Goal: Information Seeking & Learning: Learn about a topic

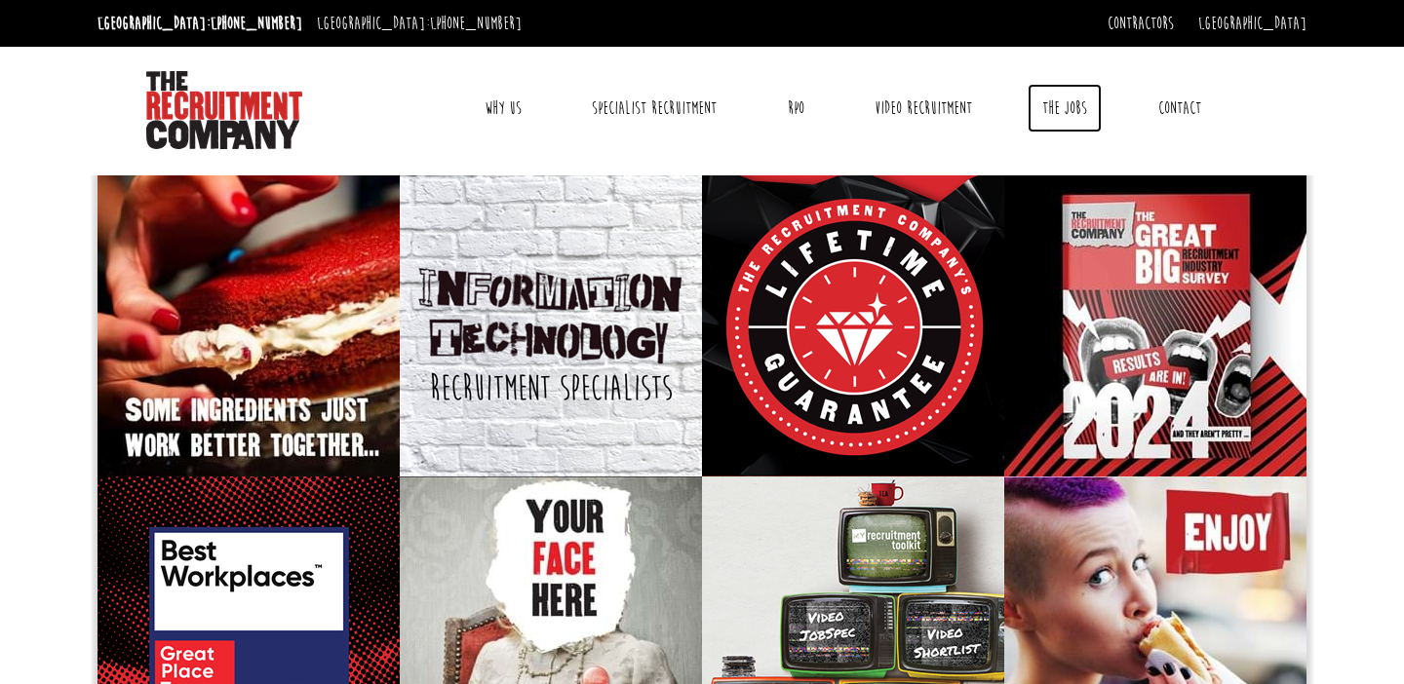
click at [1064, 105] on link "The Jobs" at bounding box center [1064, 108] width 74 height 49
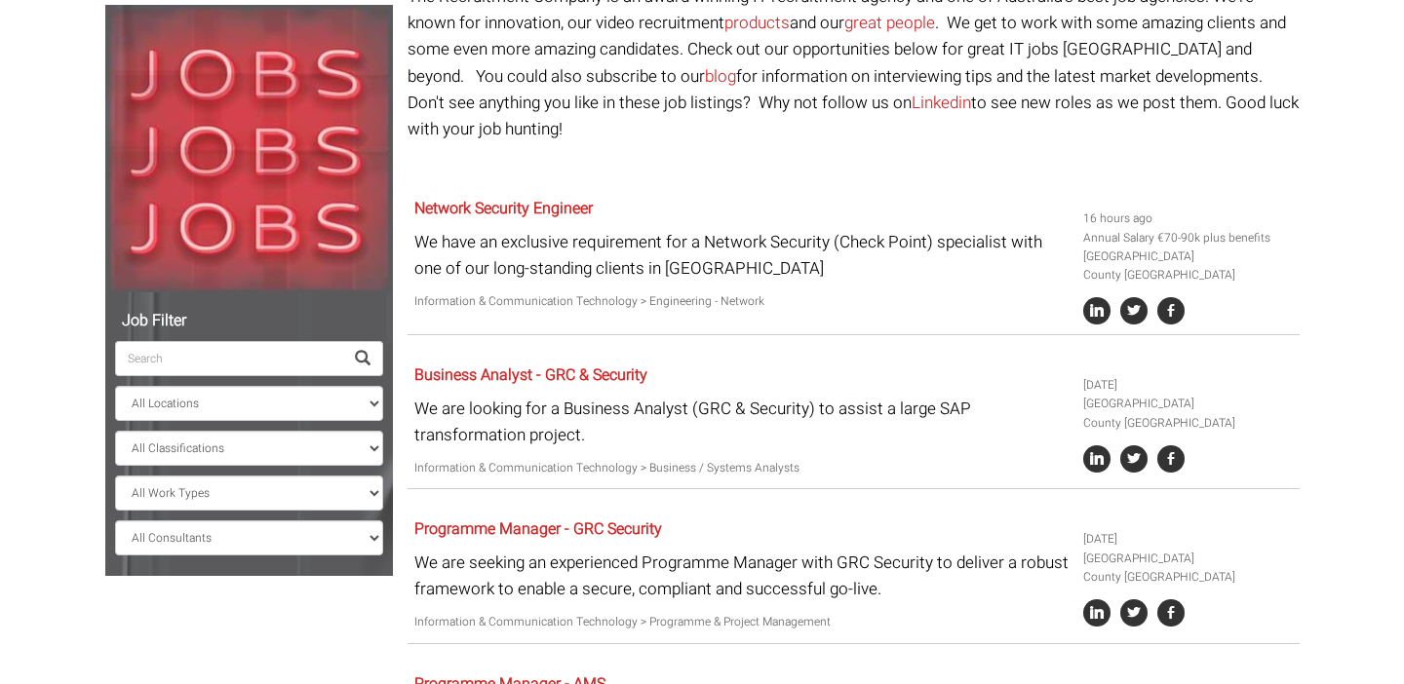
scroll to position [228, 0]
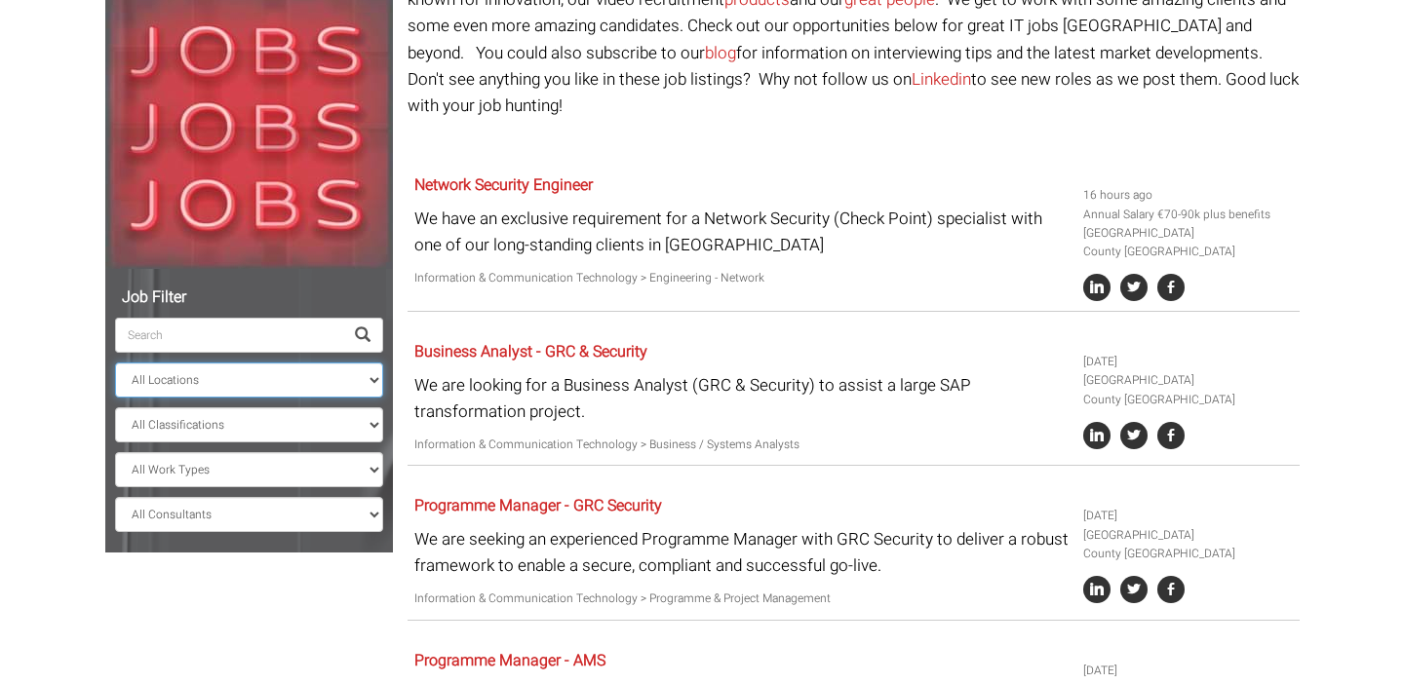
click at [370, 377] on select "All Locations Sydney Melbourne Ireland Sydney CBD Parramatta Circular Quay Nort…" at bounding box center [249, 380] width 268 height 35
select select "[GEOGRAPHIC_DATA]"
click at [115, 363] on select "All Locations Sydney Melbourne Ireland Sydney CBD Parramatta Circular Quay Nort…" at bounding box center [249, 380] width 268 height 35
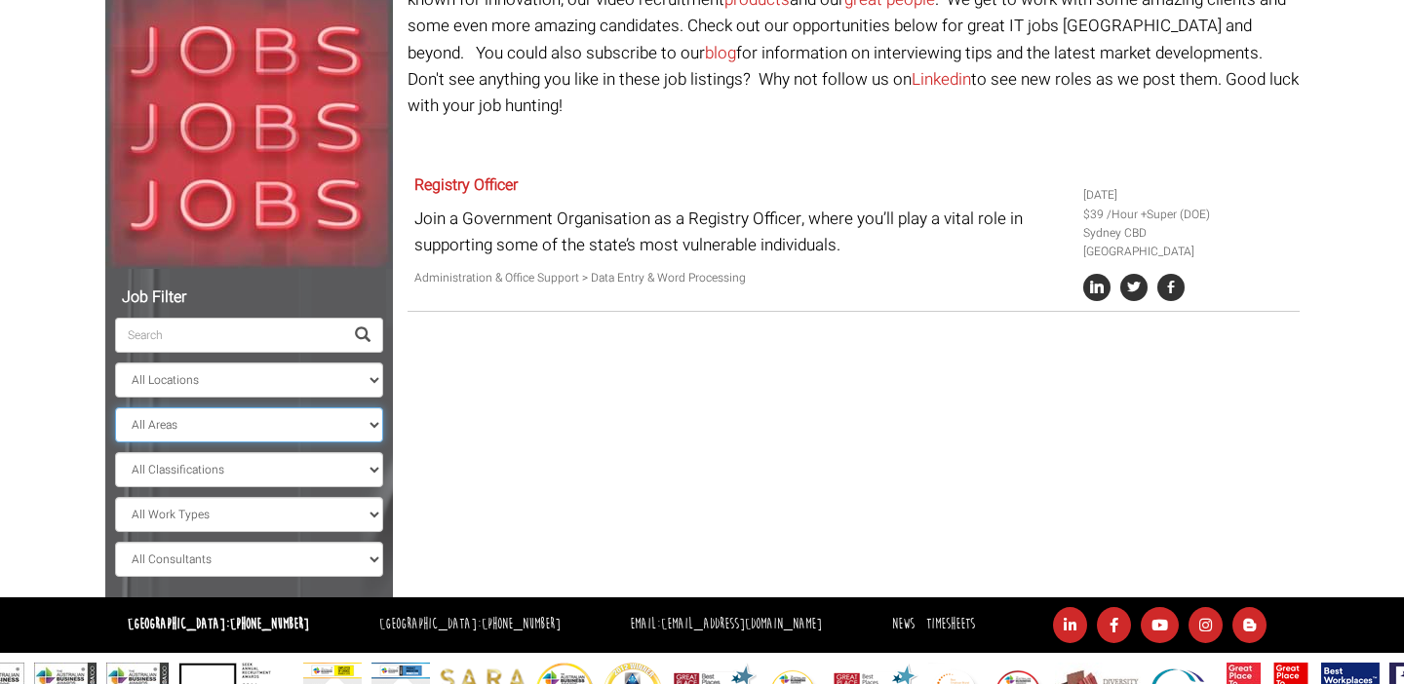
click at [374, 425] on select "All Areas New South Wales" at bounding box center [249, 424] width 268 height 35
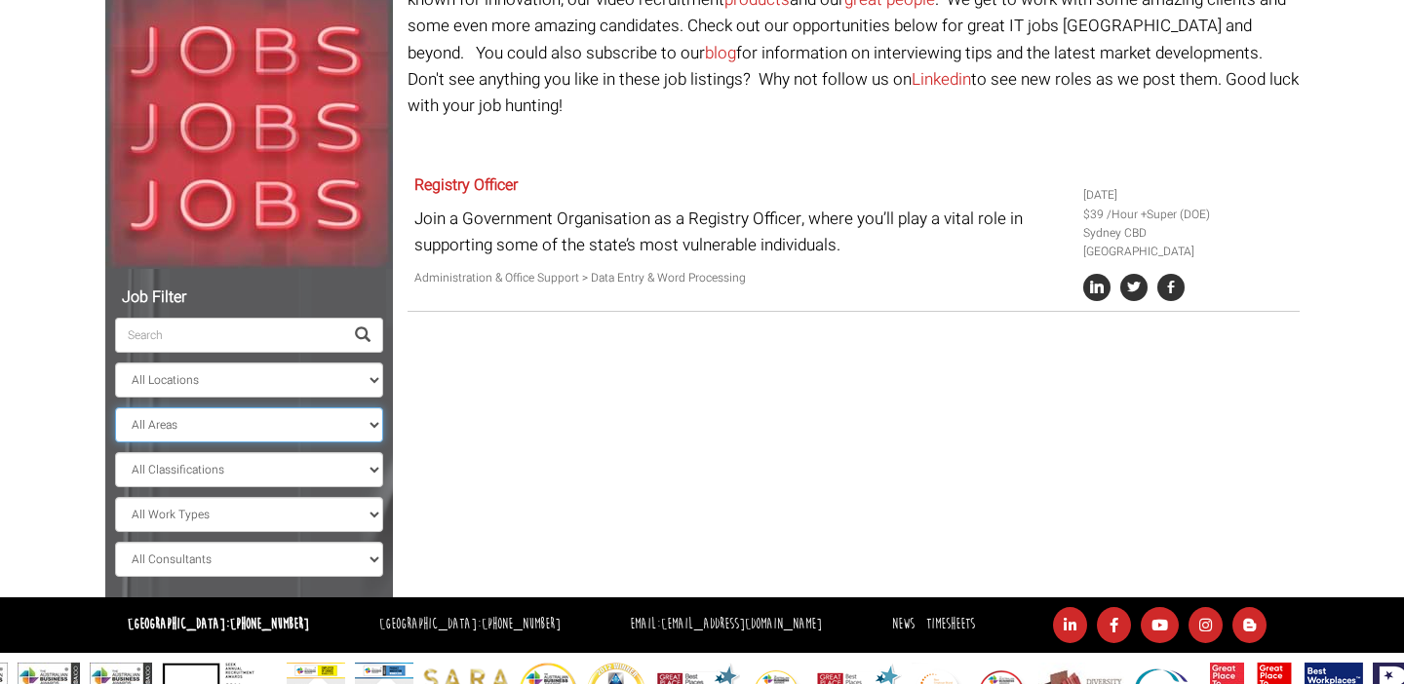
select select "New South Wales"
click at [115, 407] on select "All Areas New South Wales" at bounding box center [249, 424] width 268 height 35
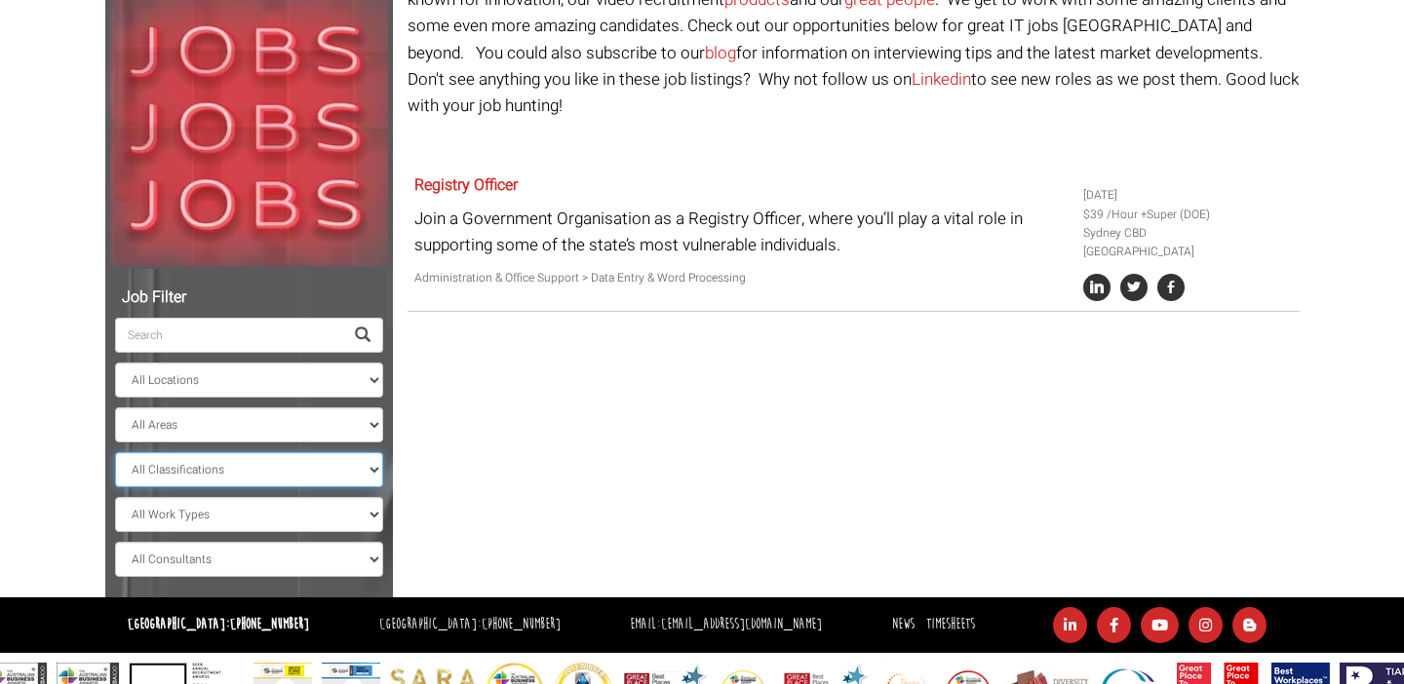
click at [377, 464] on select "All Classifications Banking & Financial Services Information & Communication Te…" at bounding box center [249, 469] width 268 height 35
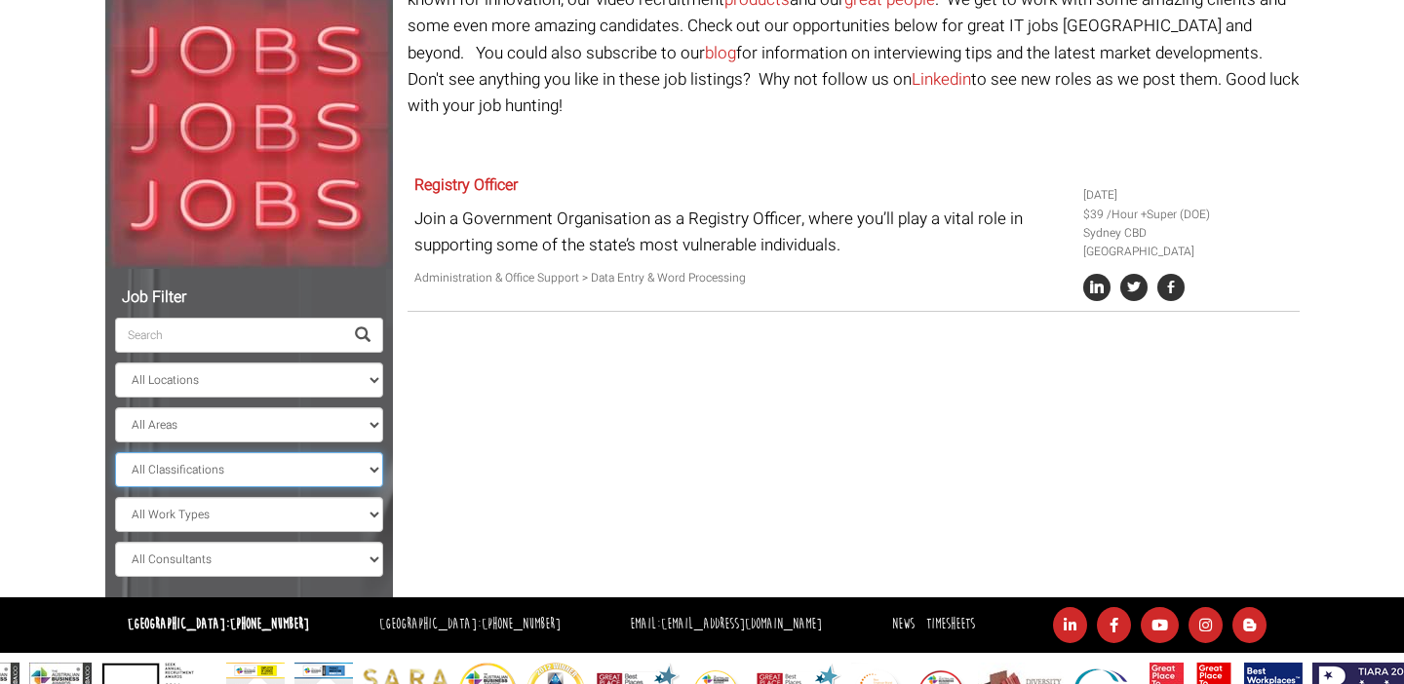
select select "Human Resources & Recruitment"
click at [115, 452] on select "All Classifications Banking & Financial Services Information & Communication Te…" at bounding box center [249, 469] width 268 height 35
select select "? string:New South Wales ?"
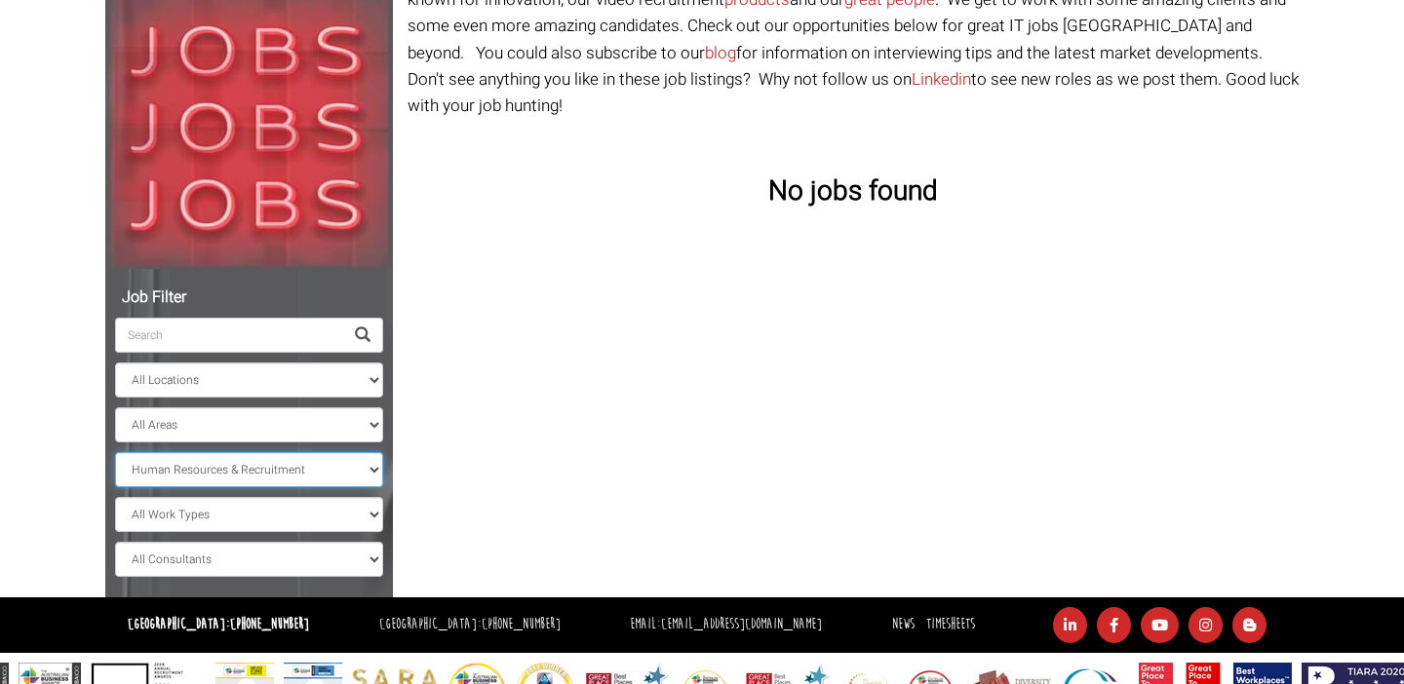
click at [371, 464] on select "All Classifications Banking & Financial Services Information & Communication Te…" at bounding box center [249, 469] width 268 height 35
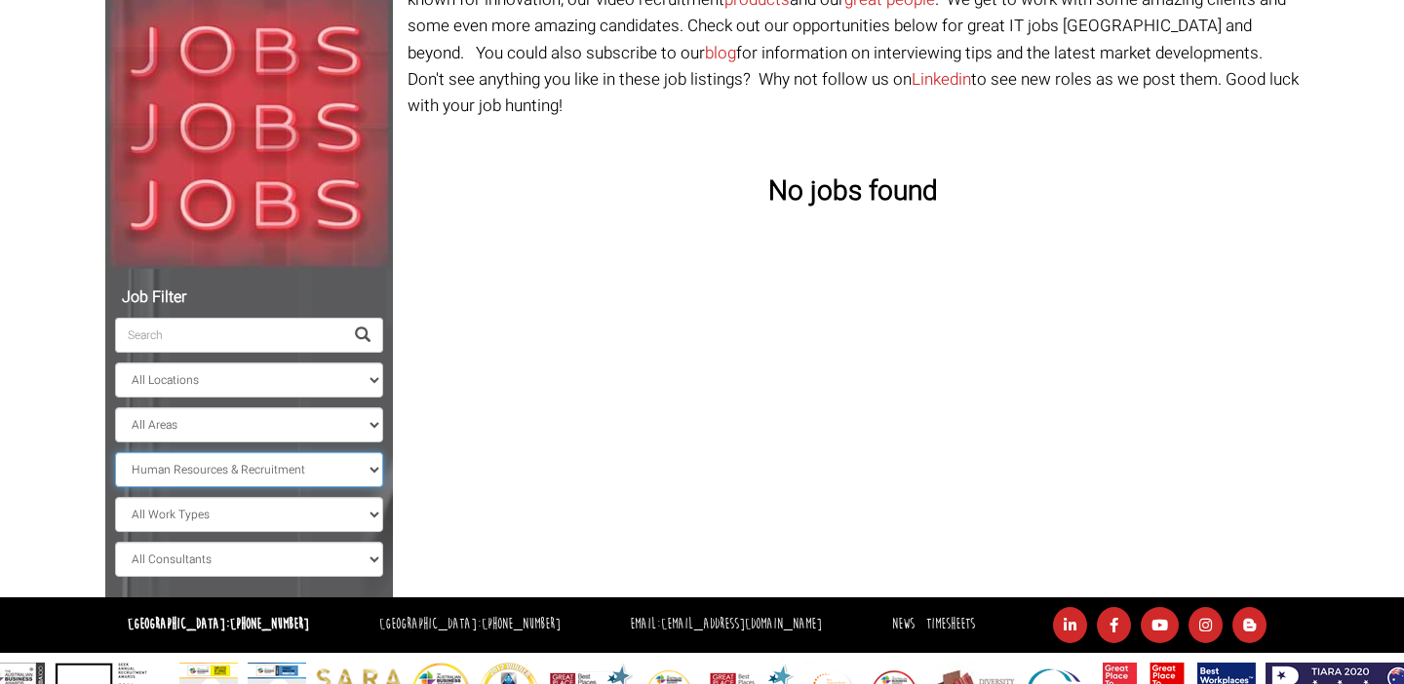
click at [115, 452] on select "All Classifications Banking & Financial Services Information & Communication Te…" at bounding box center [249, 469] width 268 height 35
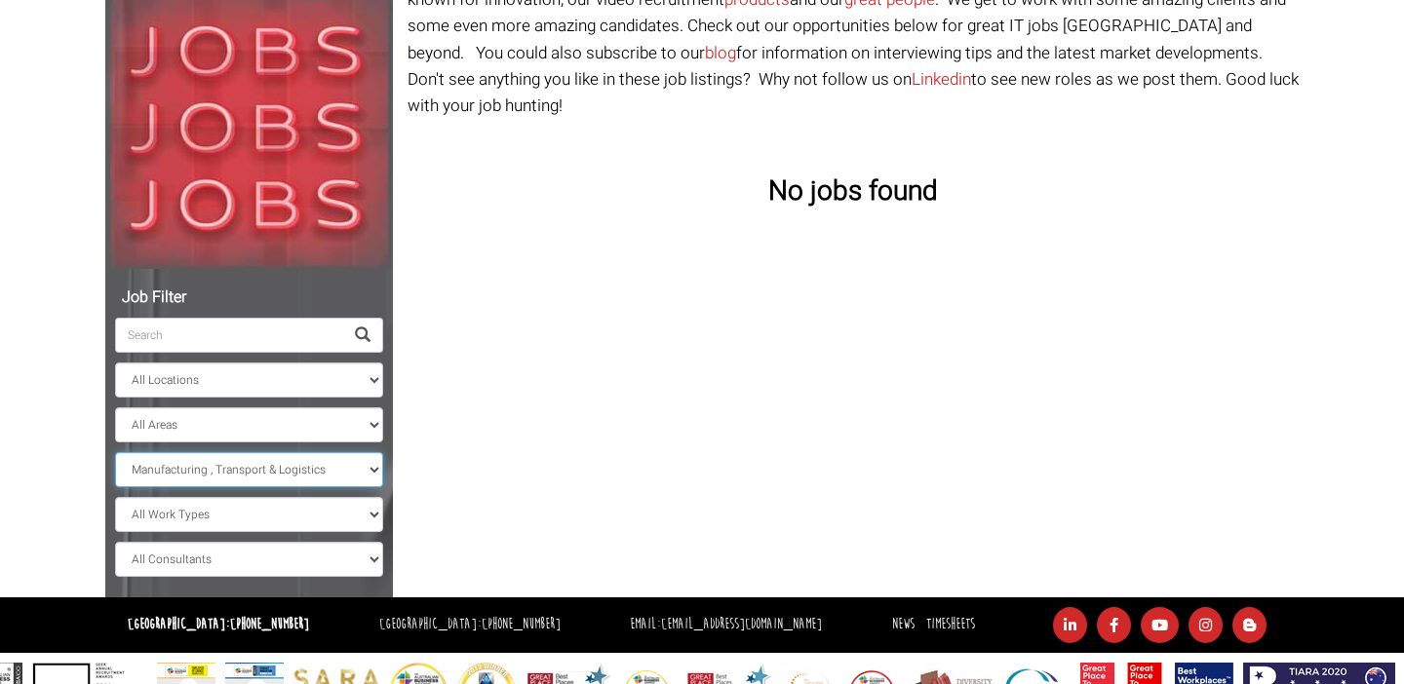
click at [373, 466] on select "All Classifications Banking & Financial Services Information & Communication Te…" at bounding box center [249, 469] width 268 height 35
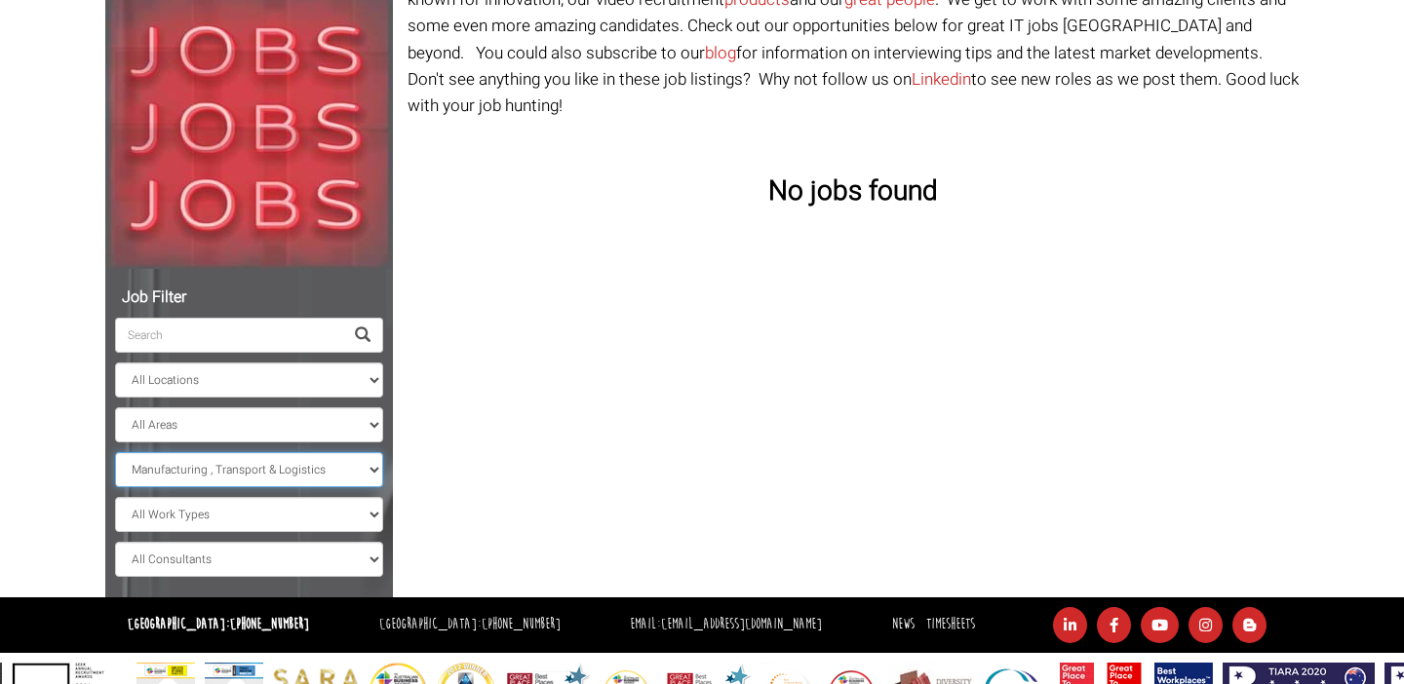
select select "Call Centre & Customer Service"
click at [115, 452] on select "All Classifications Banking & Financial Services Information & Communication Te…" at bounding box center [249, 469] width 268 height 35
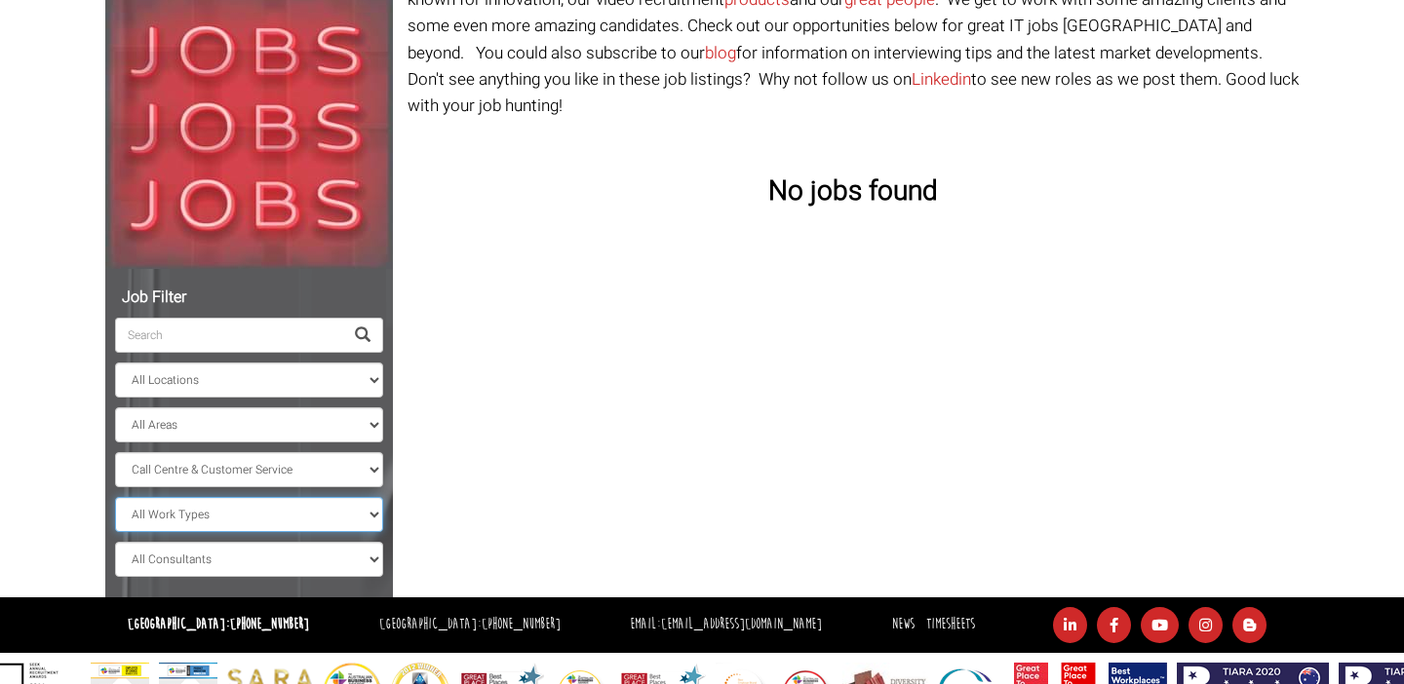
click at [367, 514] on select "All Work Types Full Time Part Time Casual Contract / Temp" at bounding box center [249, 514] width 268 height 35
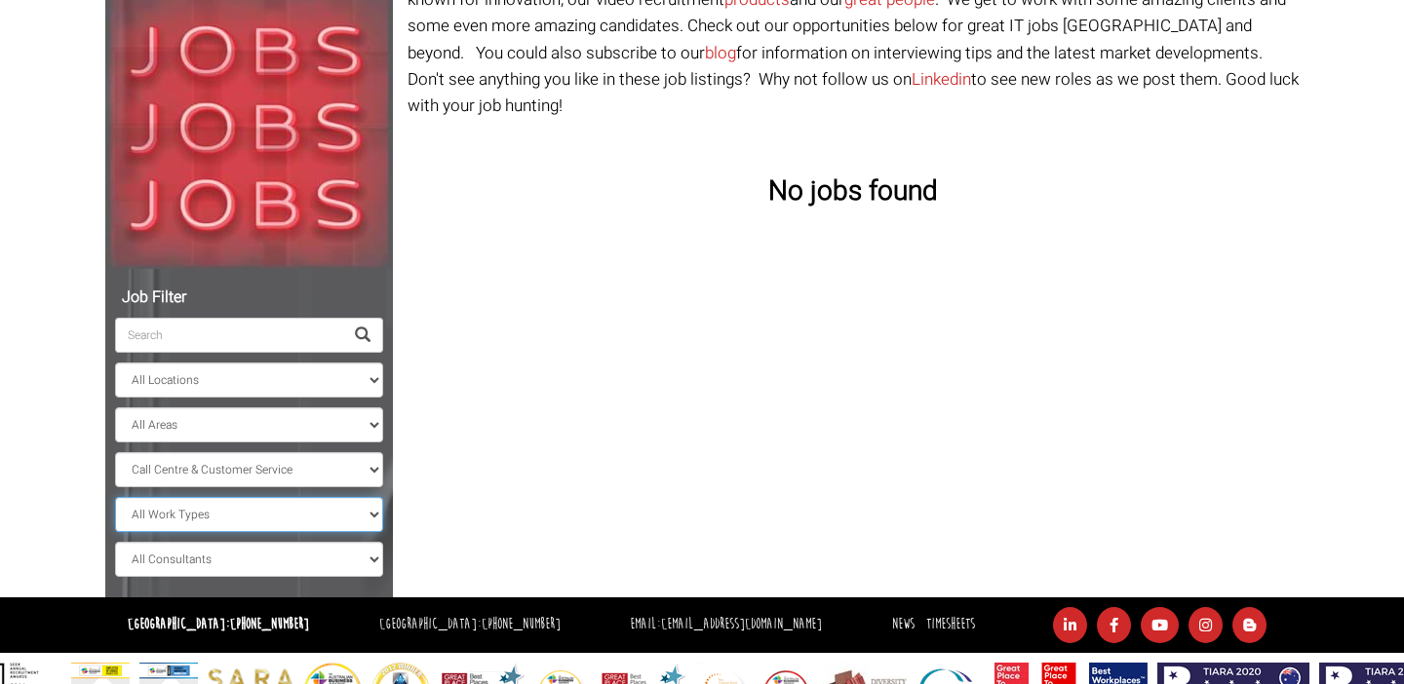
click at [115, 497] on select "All Work Types Full Time Part Time Casual Contract / Temp" at bounding box center [249, 514] width 268 height 35
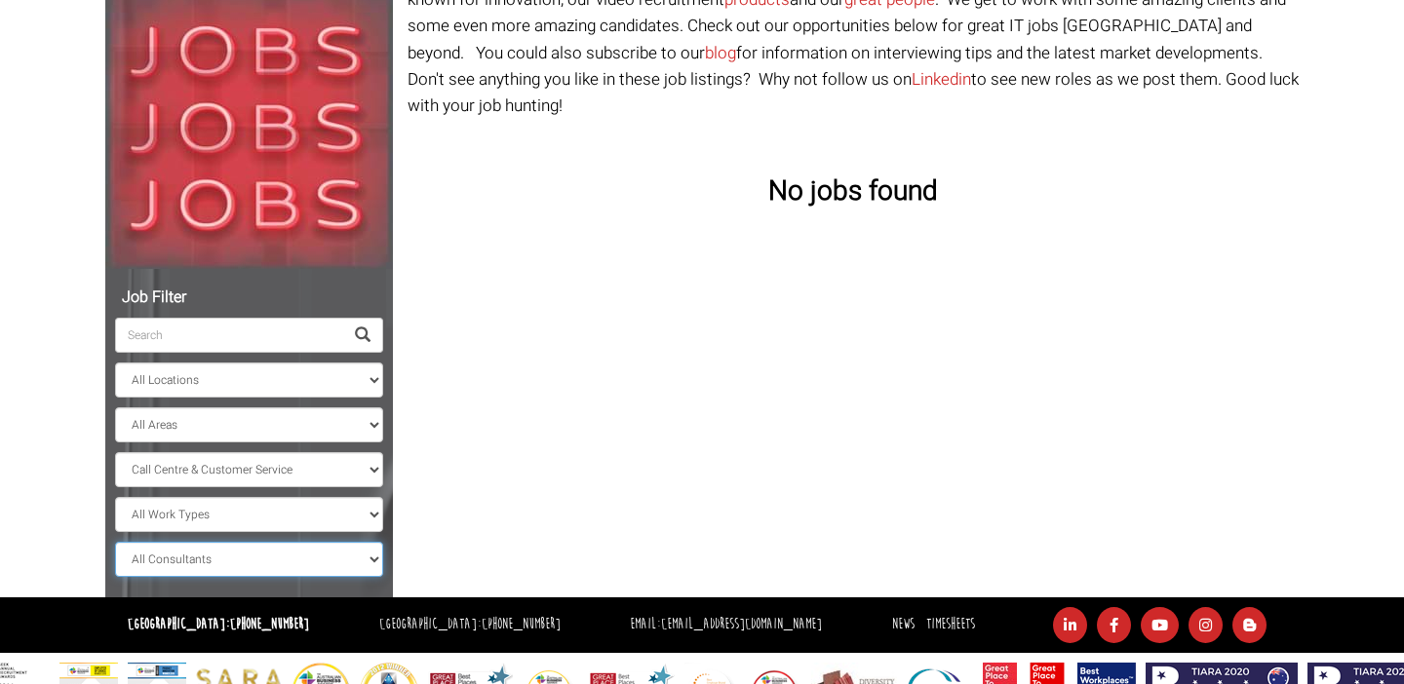
click at [363, 553] on select "All Consultants Adam - Infrastructure, Cloud & DevOps, Contract Amanda - Infras…" at bounding box center [249, 559] width 268 height 35
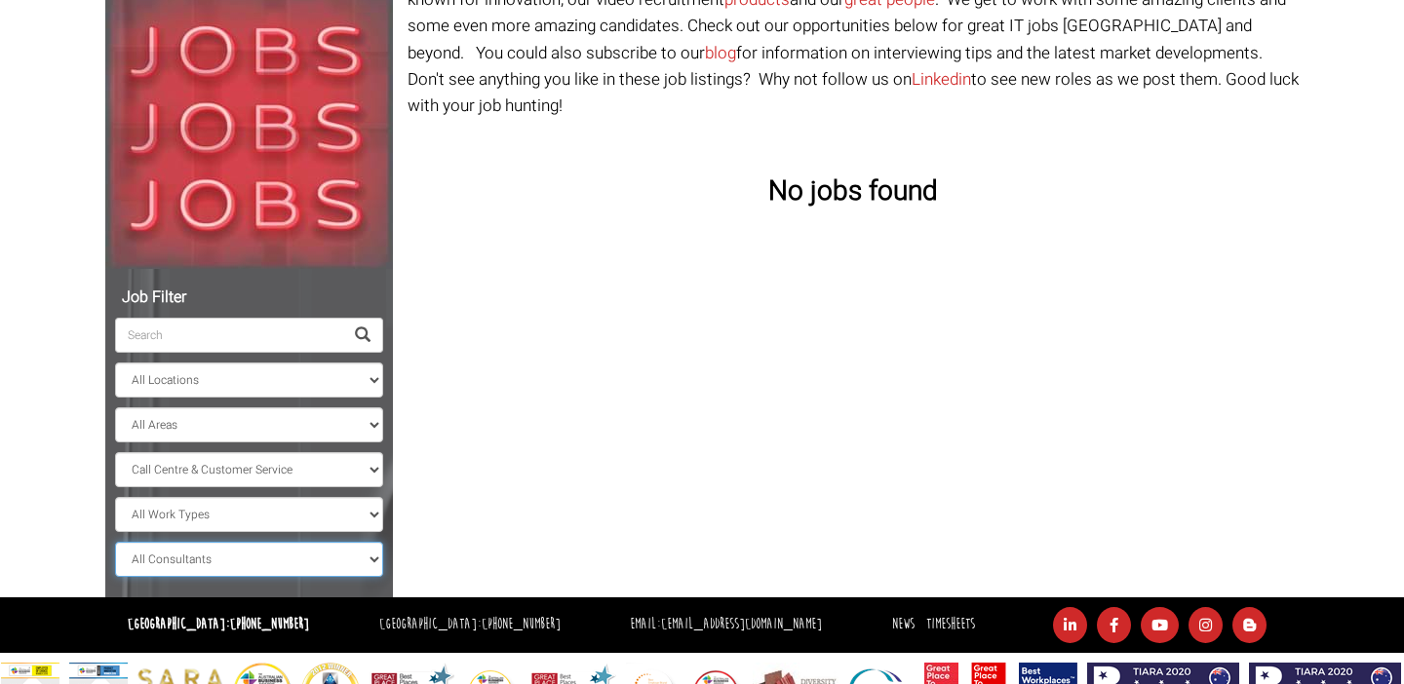
click at [115, 542] on select "All Consultants Adam - Infrastructure, Cloud & DevOps, Contract Amanda - Infras…" at bounding box center [249, 559] width 268 height 35
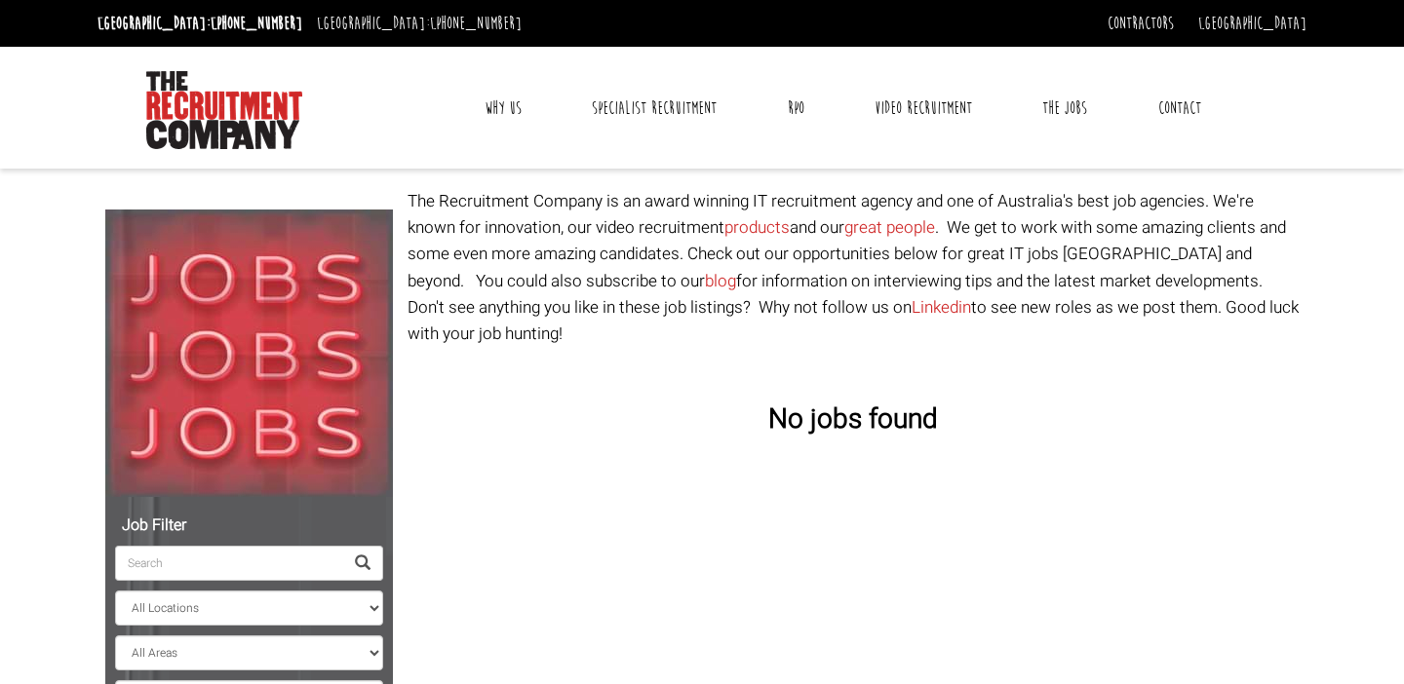
scroll to position [228, 0]
